Goal: Task Accomplishment & Management: Use online tool/utility

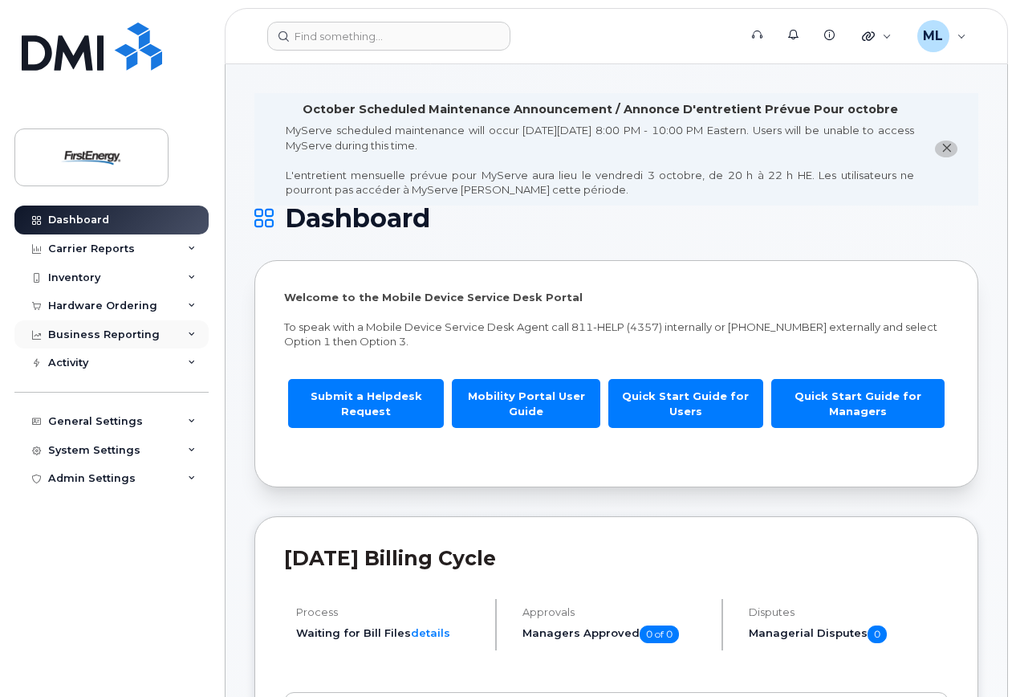
click at [103, 332] on div "Business Reporting" at bounding box center [104, 334] width 112 height 13
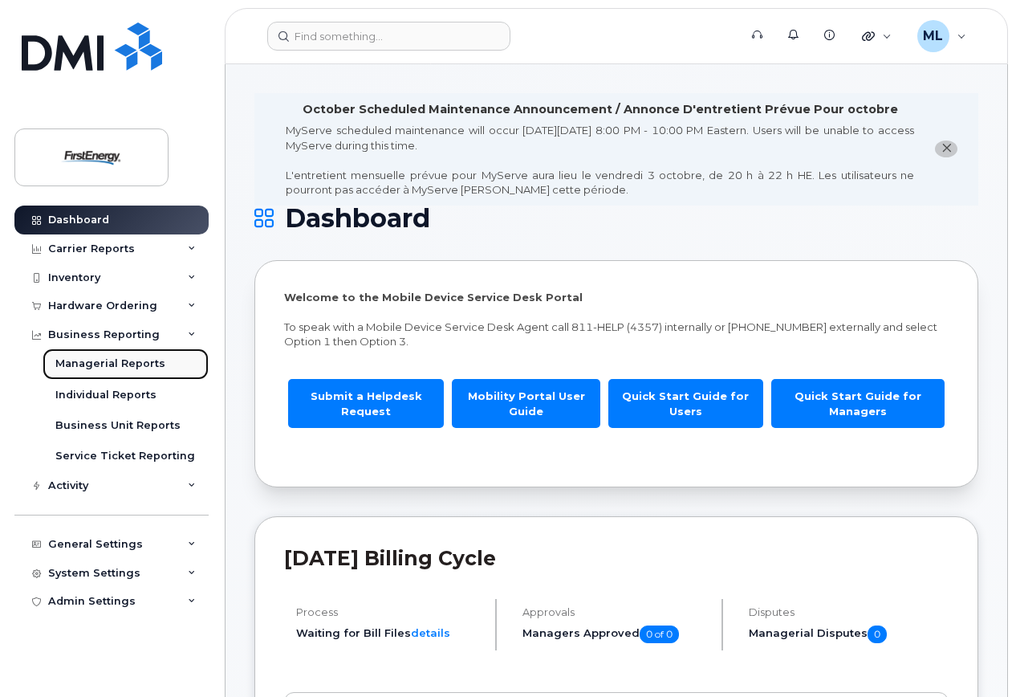
click at [108, 358] on div "Managerial Reports" at bounding box center [110, 363] width 110 height 14
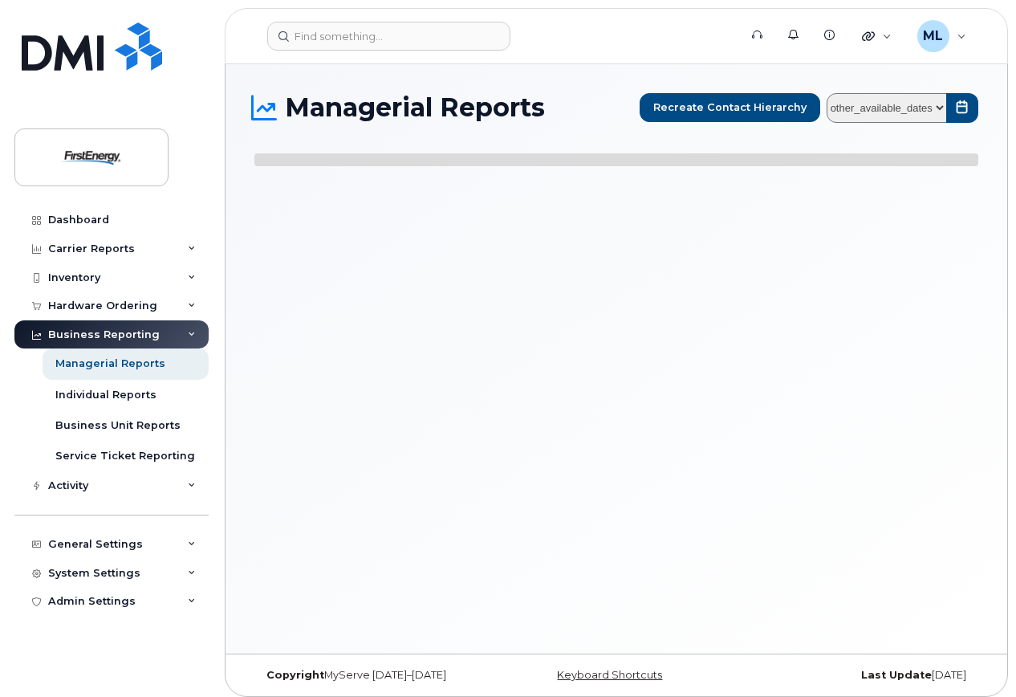
select select
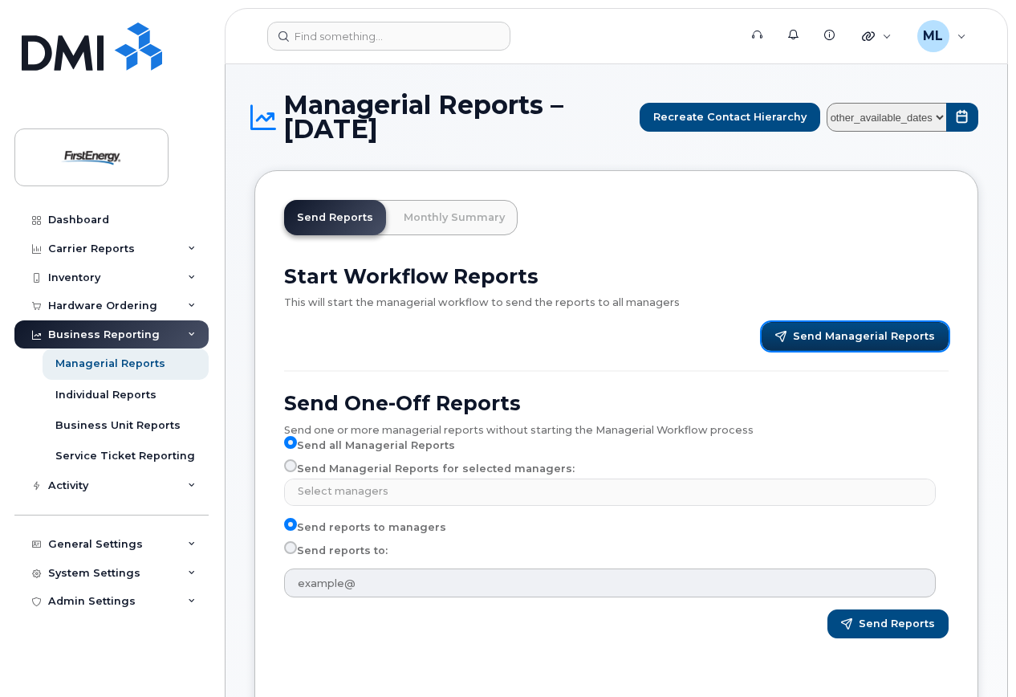
click at [861, 331] on span "Send Managerial Reports" at bounding box center [864, 336] width 142 height 14
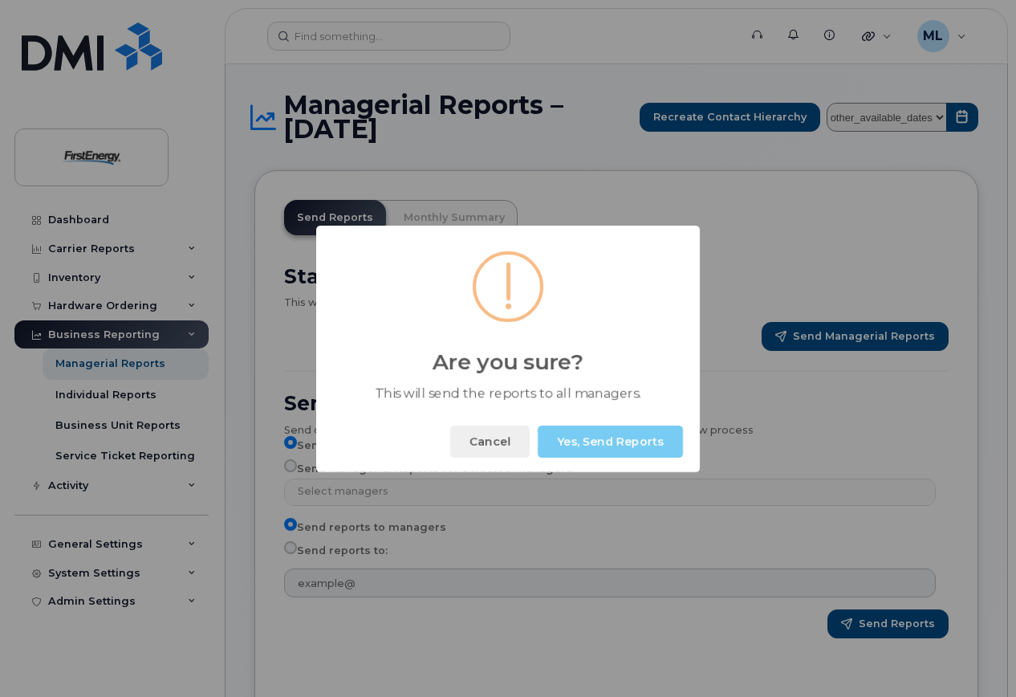
click at [601, 444] on button "Yes, Send Reports" at bounding box center [610, 441] width 145 height 32
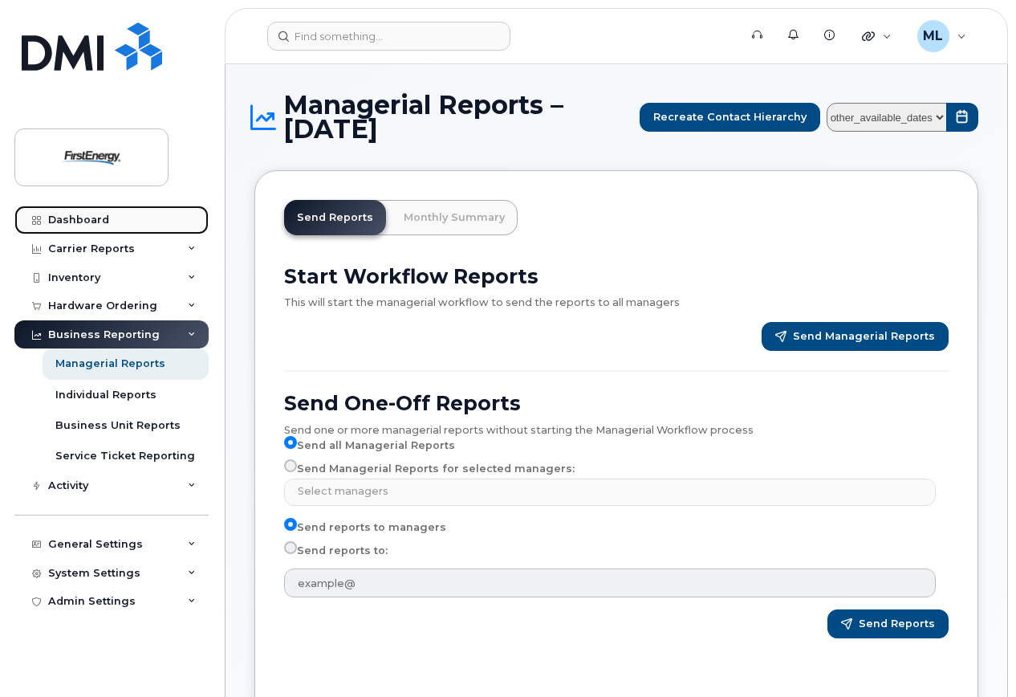
click at [67, 216] on div "Dashboard" at bounding box center [78, 220] width 61 height 13
